Goal: Task Accomplishment & Management: Use online tool/utility

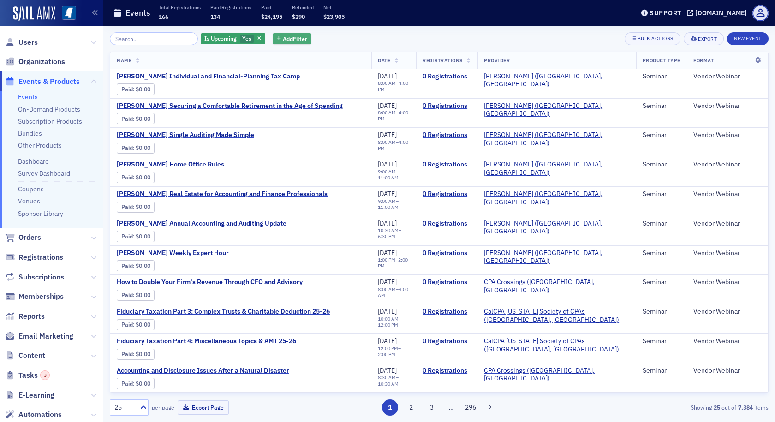
click at [283, 38] on span "Add Filter" at bounding box center [295, 39] width 24 height 8
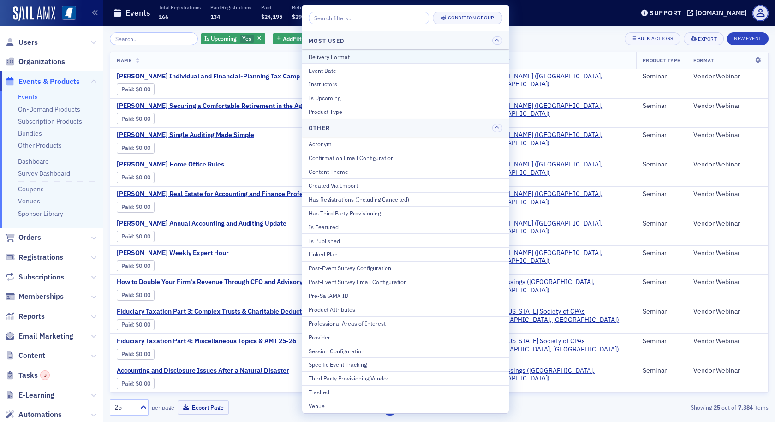
click at [316, 55] on div "Delivery Format" at bounding box center [406, 57] width 194 height 8
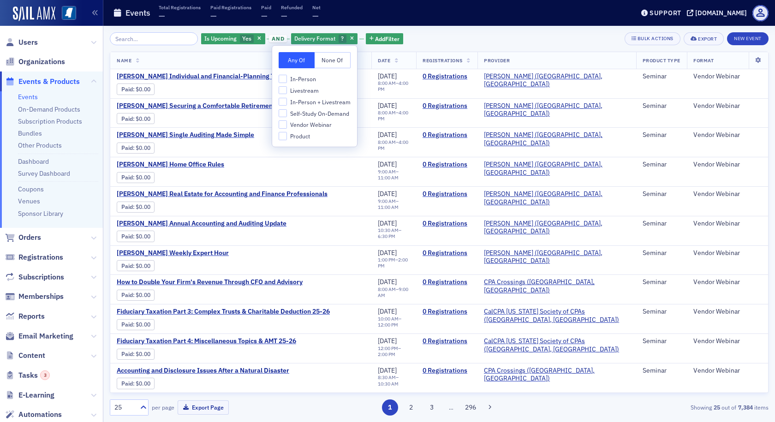
click at [306, 100] on span "In-Person + Livestream" at bounding box center [320, 102] width 60 height 8
click at [287, 100] on input "In-Person + Livestream" at bounding box center [283, 102] width 8 height 8
checkbox input "true"
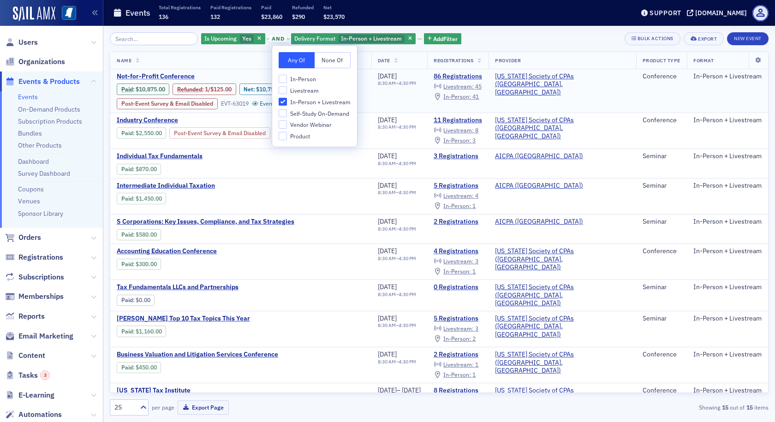
click at [175, 76] on span "Not-for-Profit Conference" at bounding box center [194, 76] width 155 height 8
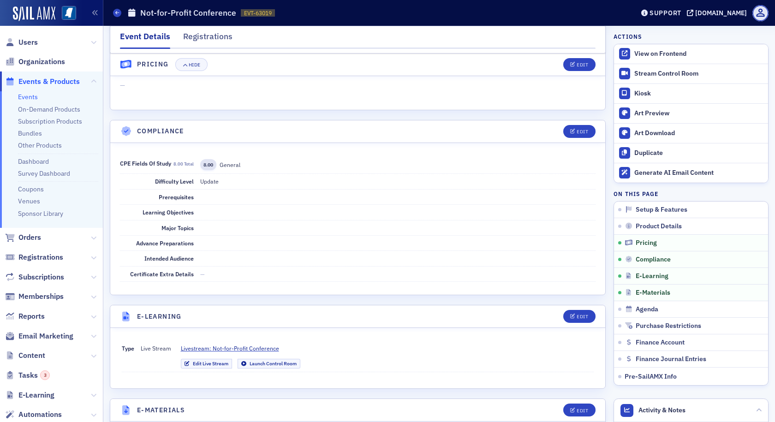
scroll to position [1661, 0]
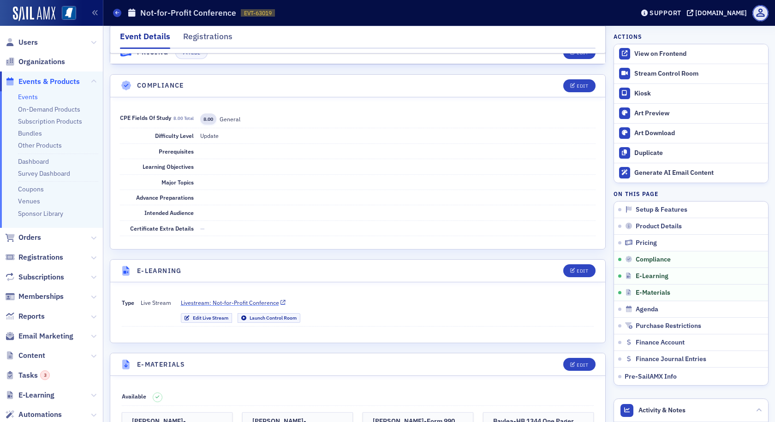
click at [268, 298] on span "Livestream: Not-for-Profit Conference" at bounding box center [230, 302] width 98 height 8
click at [645, 71] on div "Stream Control Room" at bounding box center [698, 74] width 129 height 8
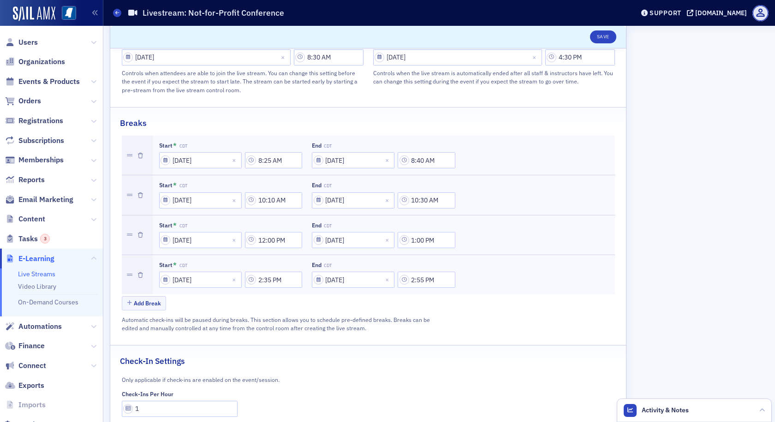
scroll to position [518, 0]
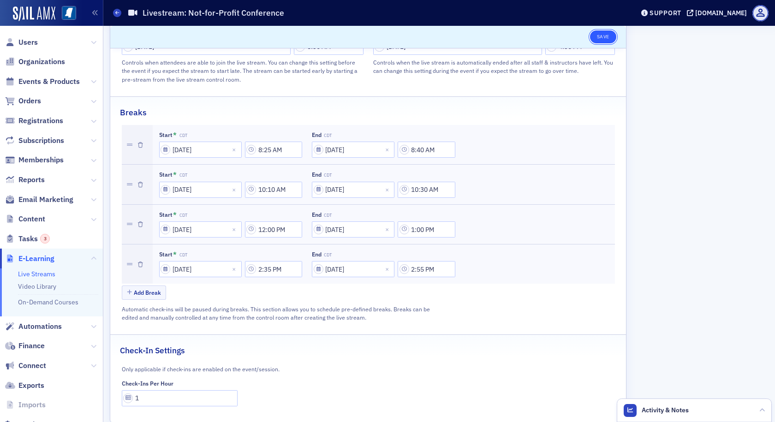
click at [607, 34] on button "Save" at bounding box center [603, 36] width 26 height 13
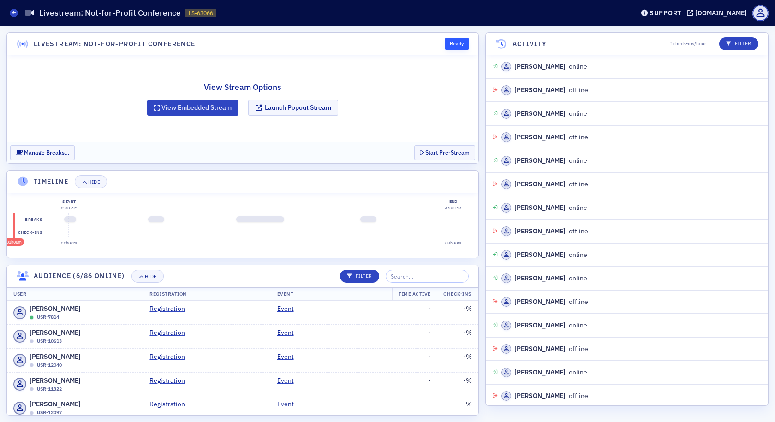
scroll to position [73, 0]
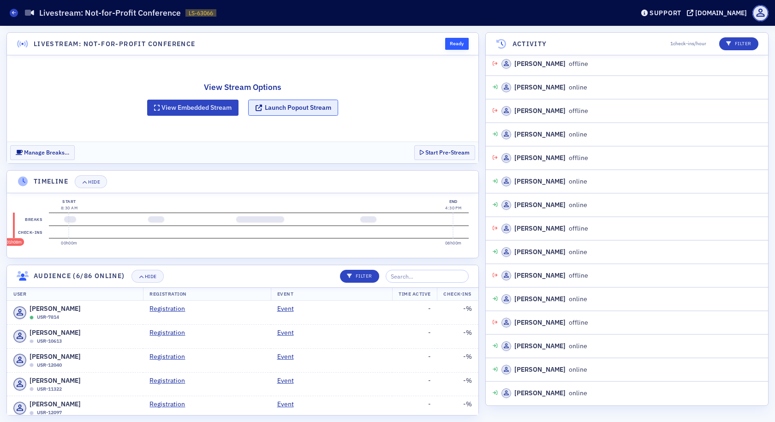
click at [296, 107] on button "Launch Popout Stream" at bounding box center [293, 108] width 90 height 16
